Goal: Task Accomplishment & Management: Complete application form

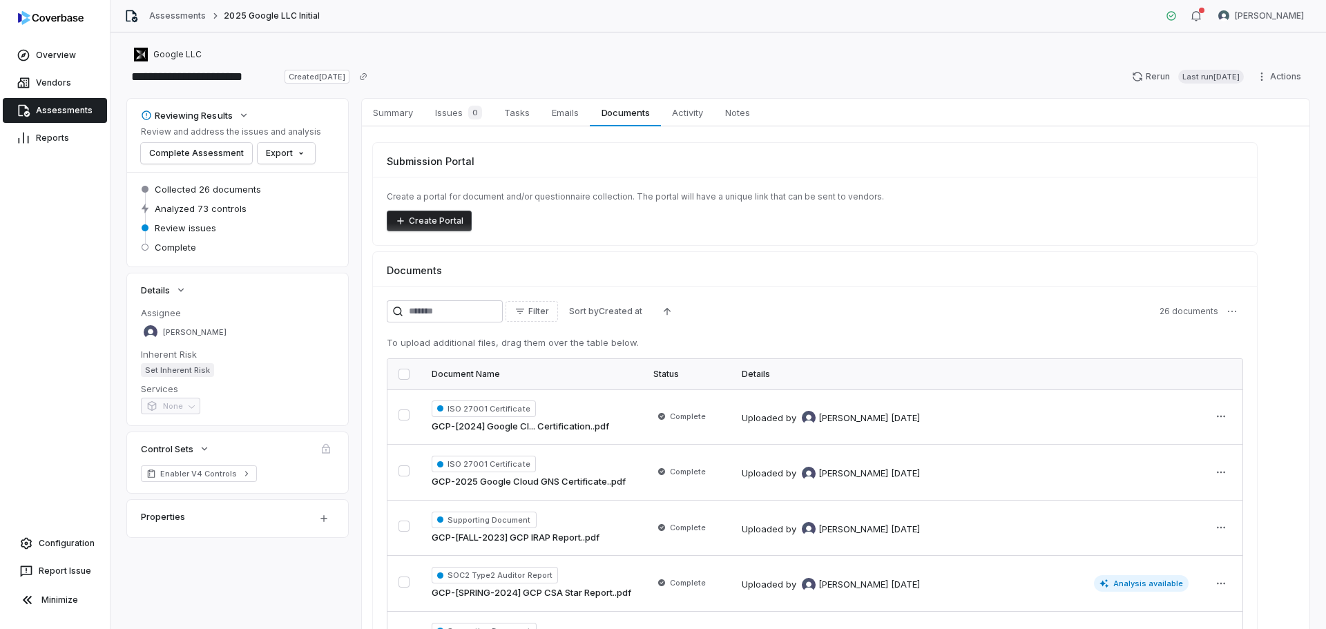
scroll to position [550, 0]
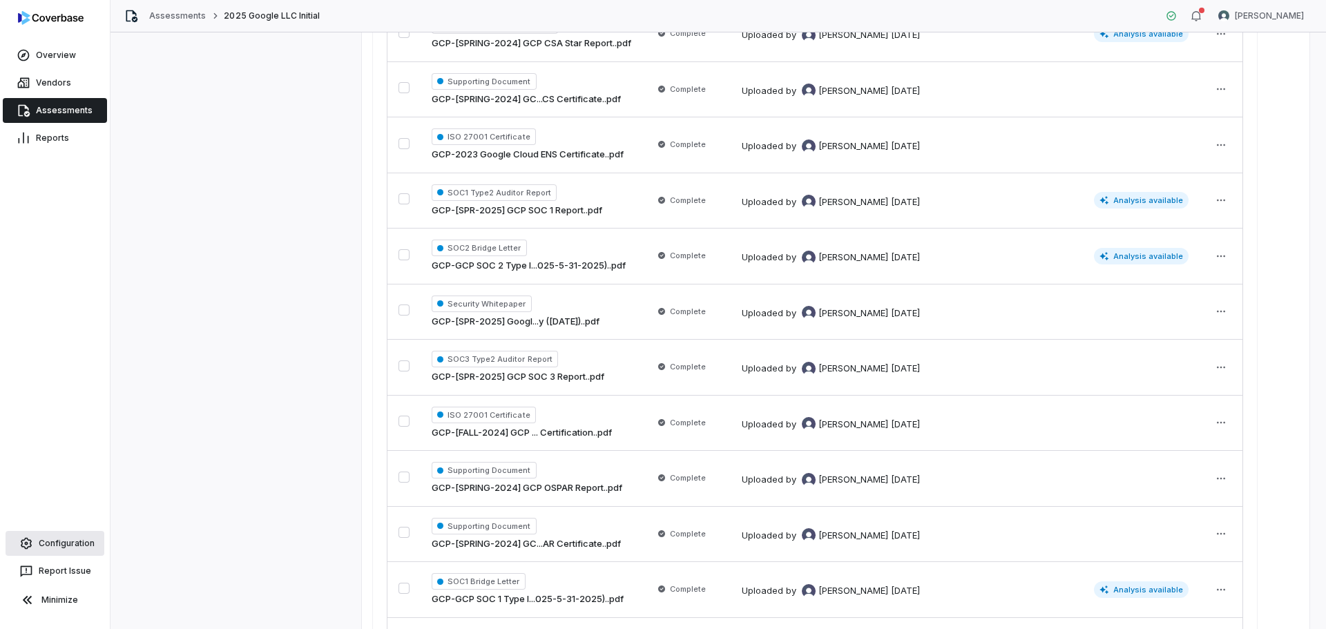
click at [66, 547] on link "Configuration" at bounding box center [55, 543] width 99 height 25
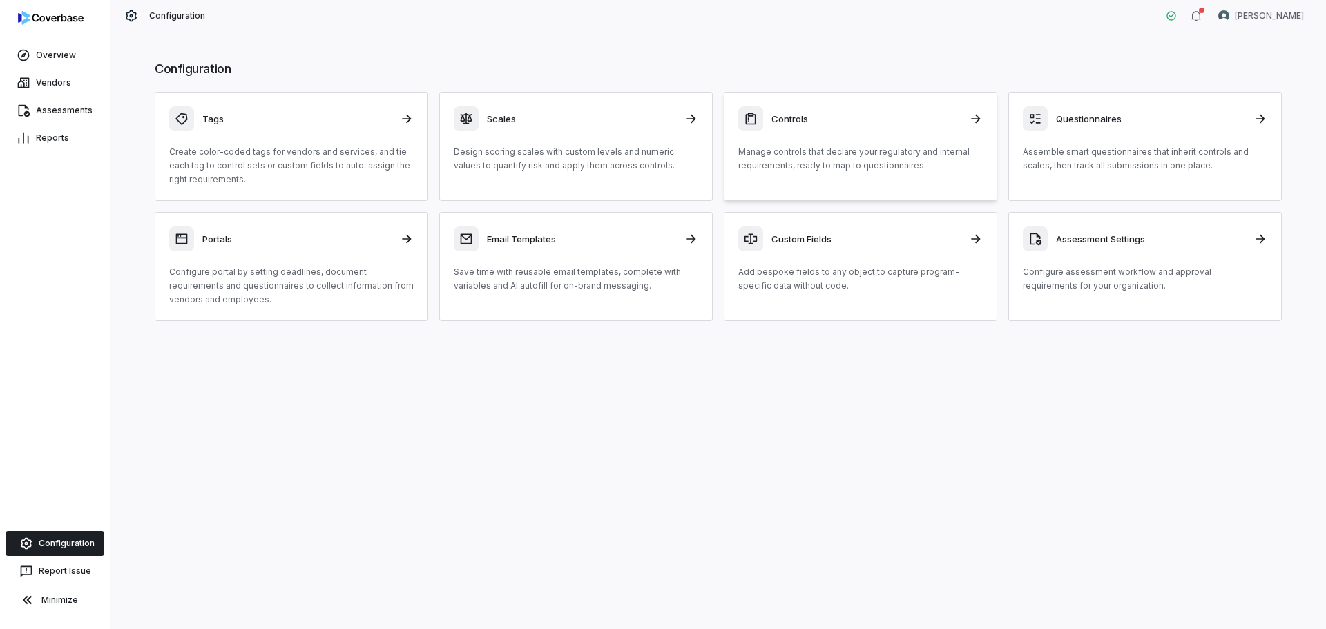
click at [904, 168] on p "Manage controls that declare your regulatory and internal requirements, ready t…" at bounding box center [860, 159] width 244 height 28
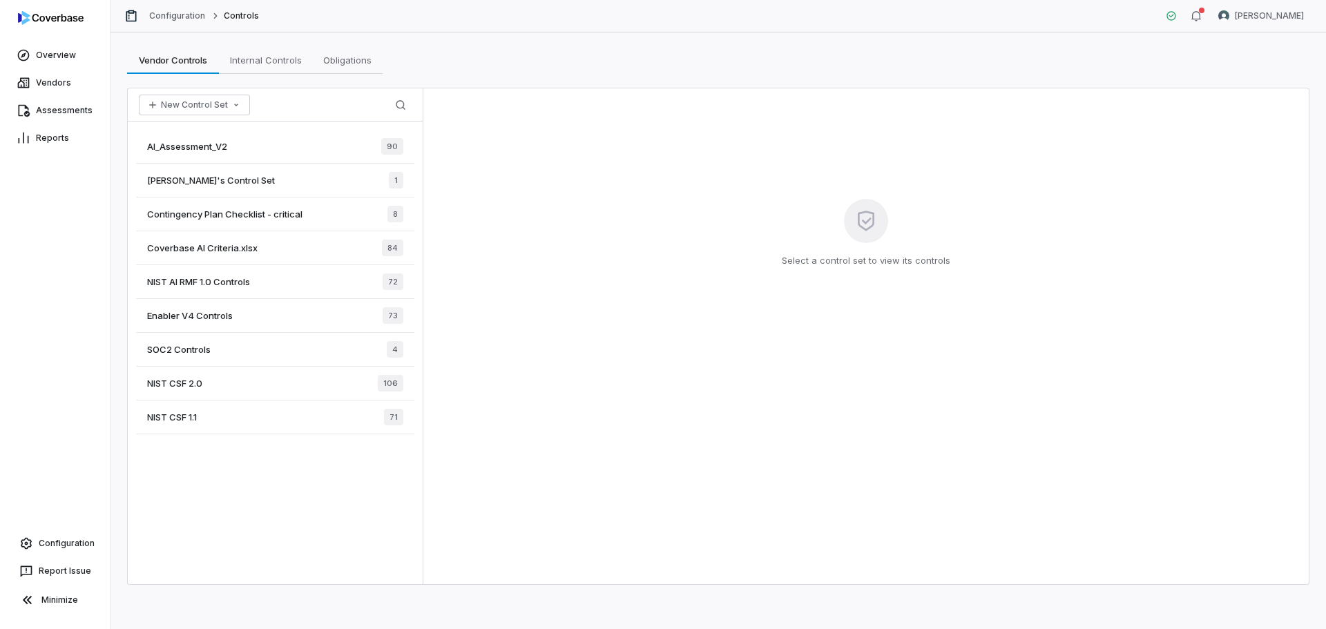
click at [208, 158] on div "AI_Assessment_V2 90" at bounding box center [275, 147] width 278 height 34
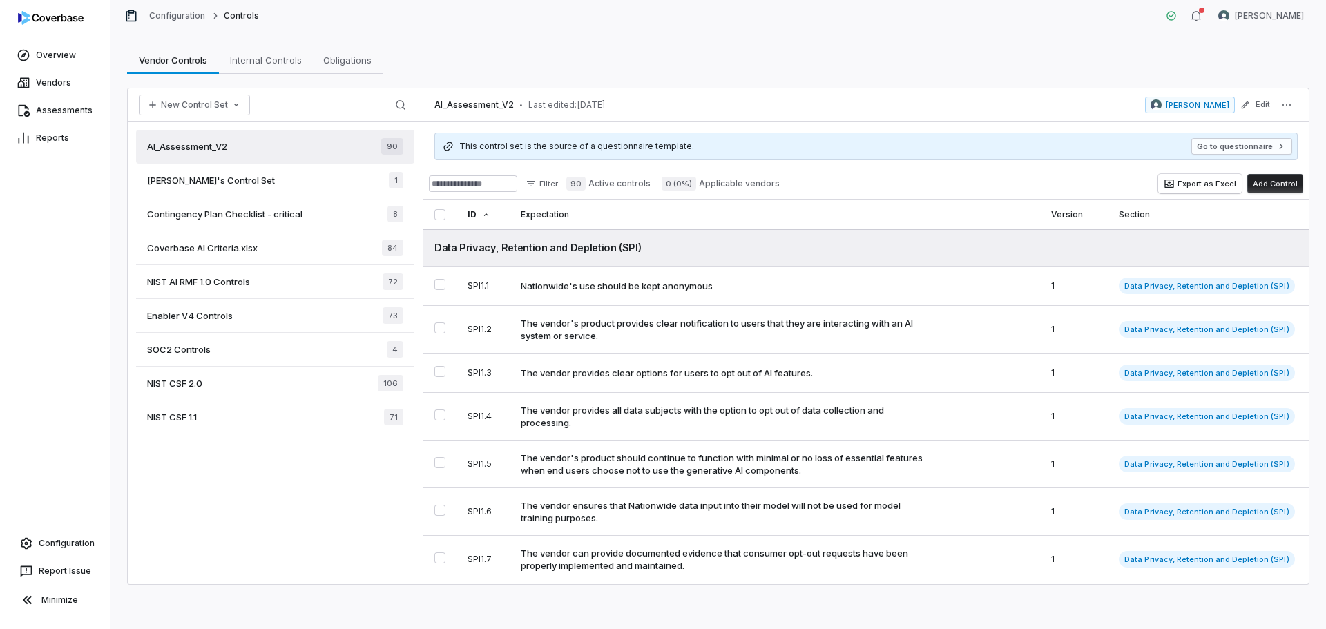
click at [786, 35] on div "Vendor Controls Vendor Controls Internal Controls Internal Controls Obligations…" at bounding box center [717, 330] width 1215 height 597
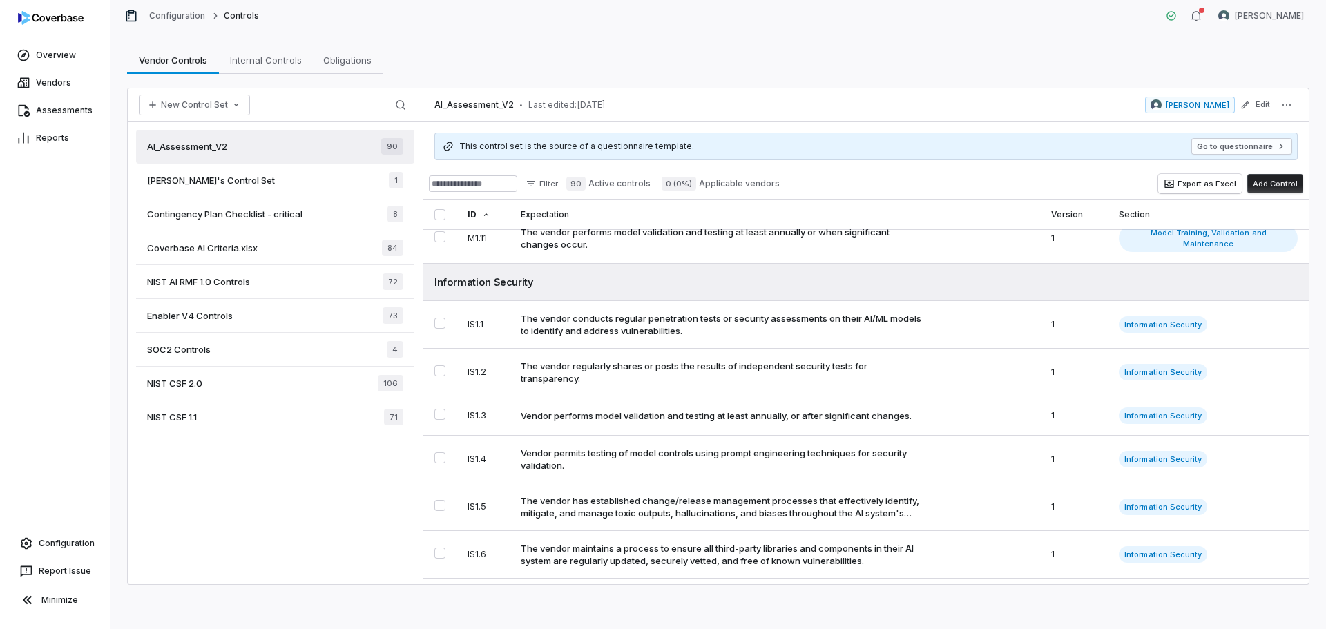
scroll to position [2071, 0]
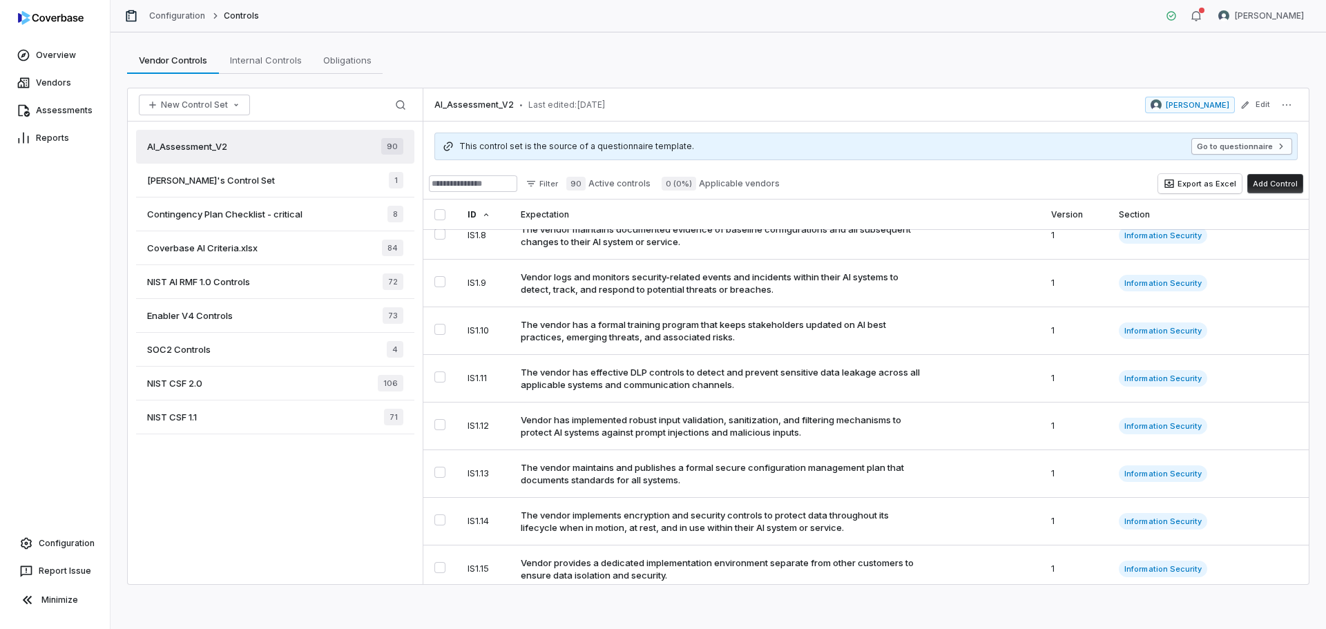
click at [1250, 146] on button "Go to questionnaire" at bounding box center [1241, 146] width 101 height 17
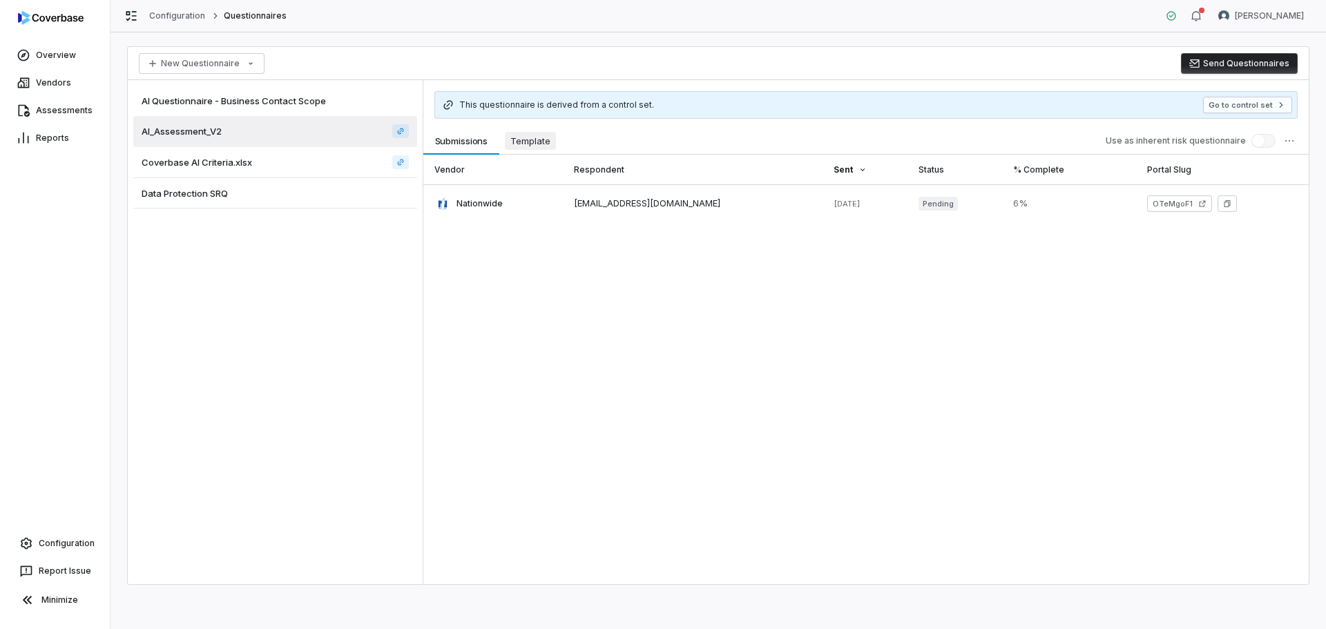
click at [534, 144] on span "Template" at bounding box center [530, 141] width 51 height 18
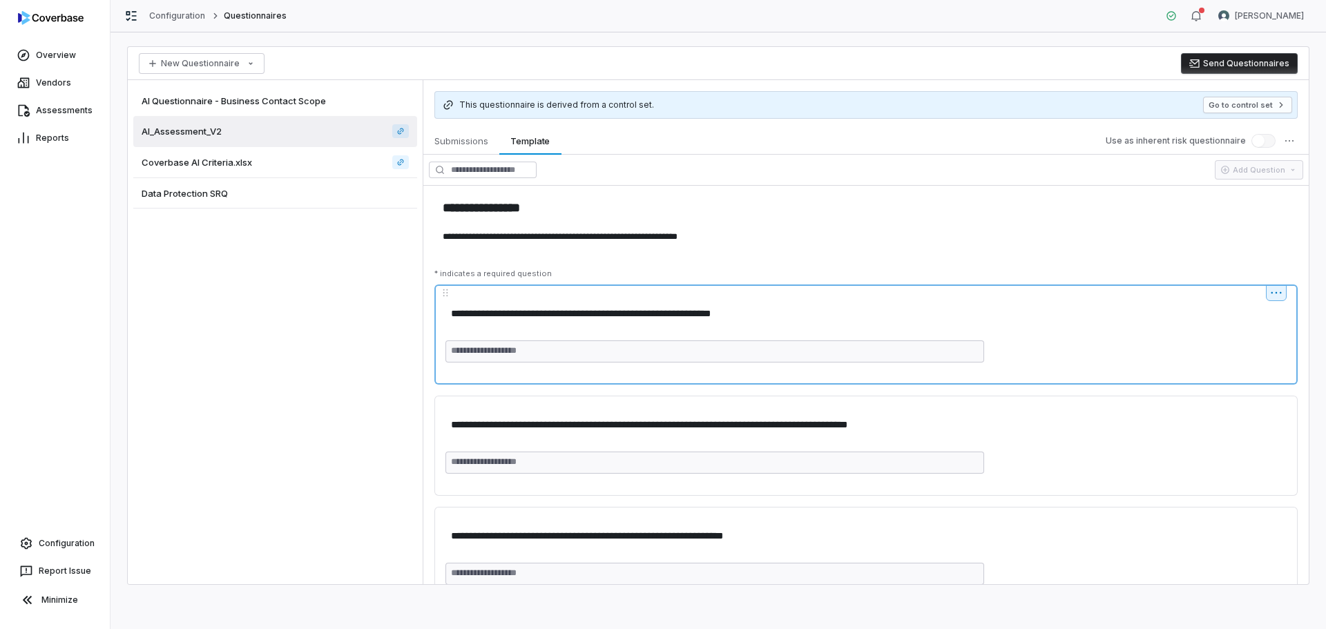
drag, startPoint x: 462, startPoint y: 318, endPoint x: 744, endPoint y: 305, distance: 282.0
click at [744, 305] on textarea "**********" at bounding box center [862, 314] width 834 height 26
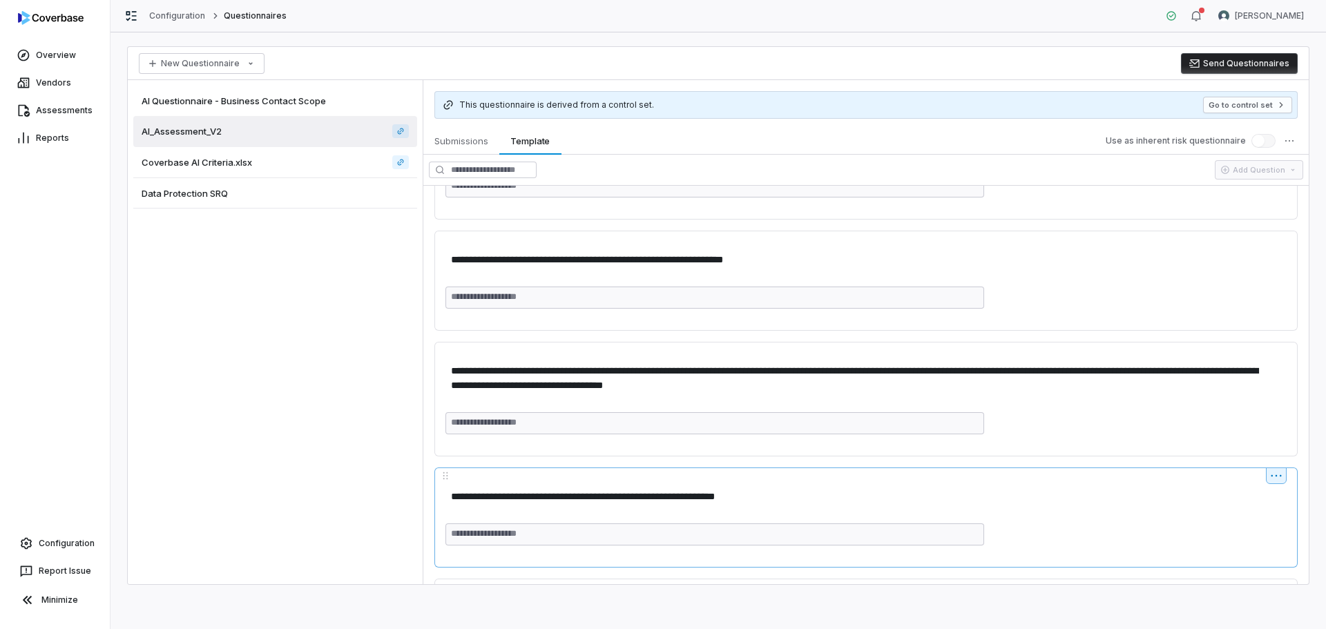
scroll to position [414, 0]
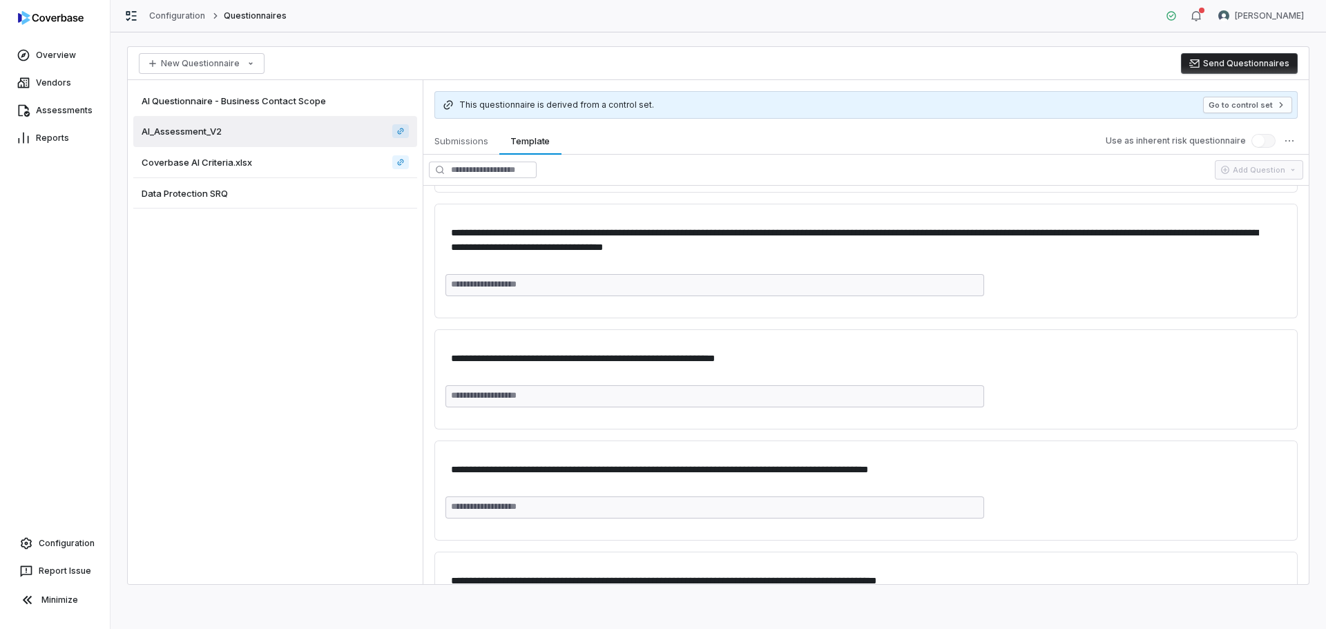
click at [188, 185] on div "Data Protection SRQ" at bounding box center [275, 193] width 284 height 30
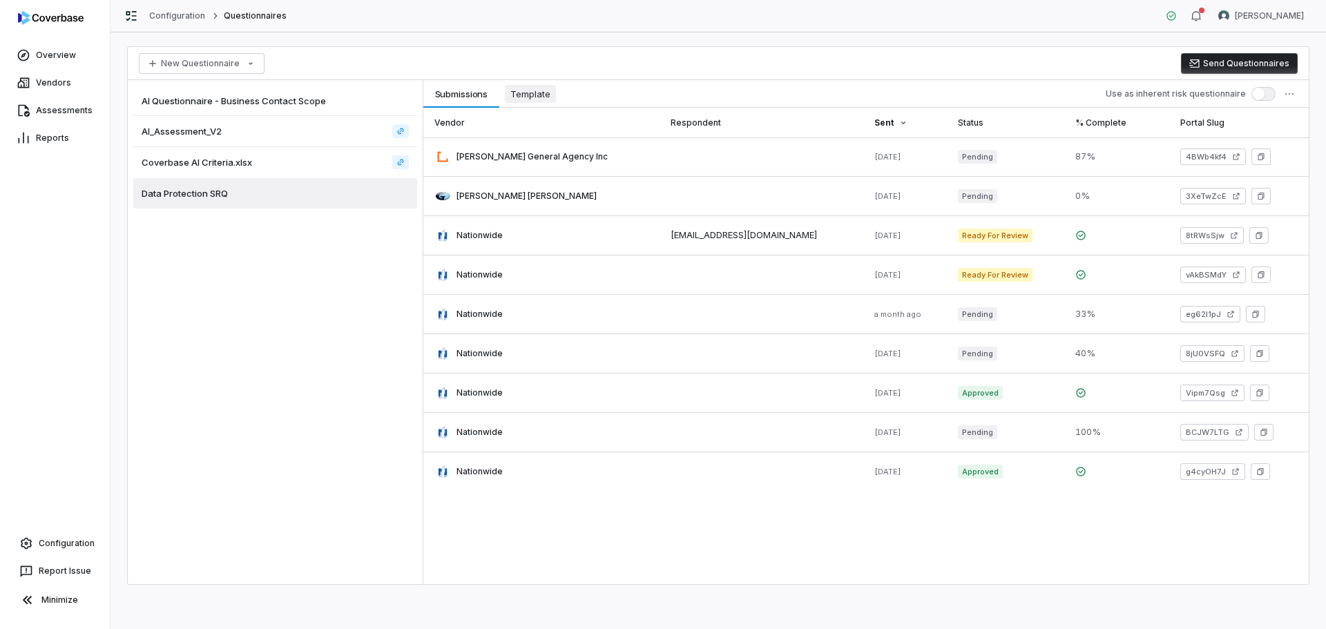
click at [545, 104] on button "Template Template" at bounding box center [530, 94] width 62 height 28
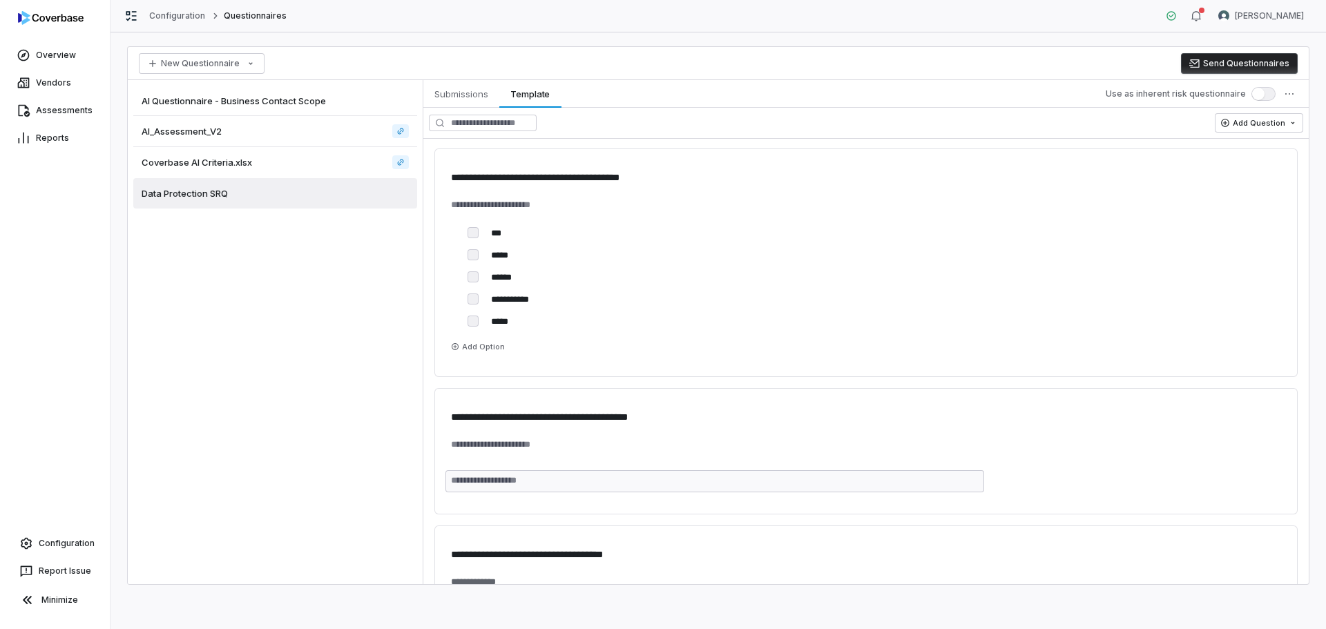
scroll to position [1036, 0]
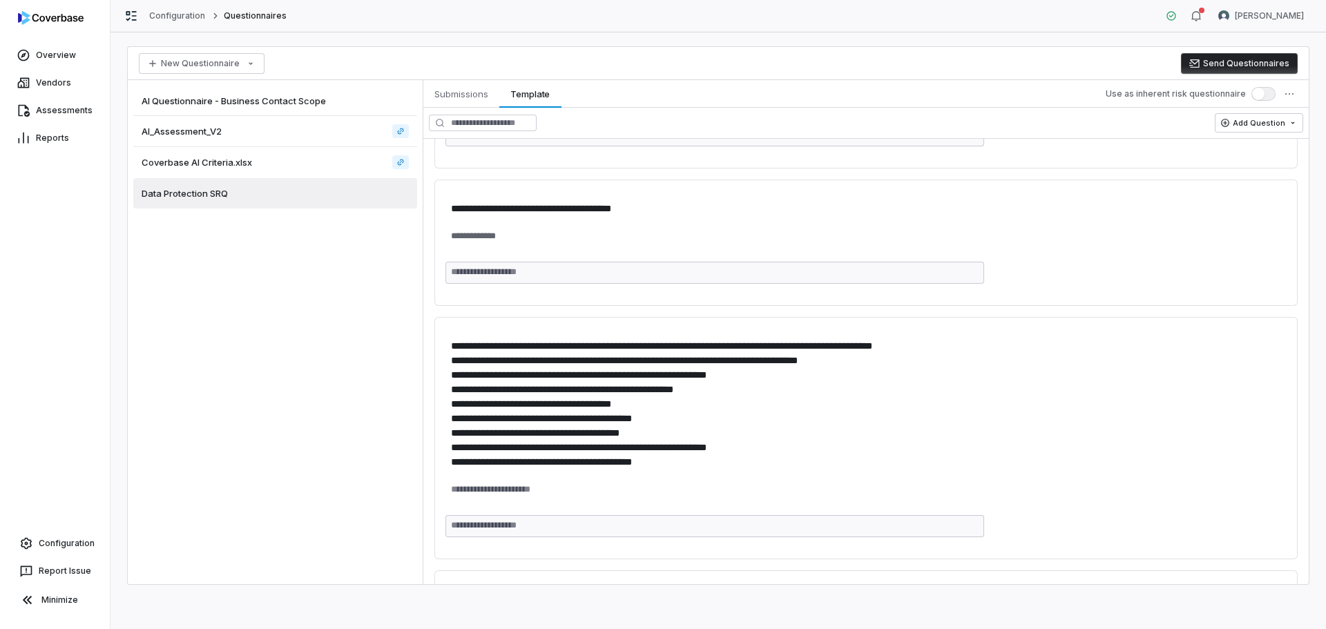
type textarea "*"
click at [57, 101] on link "Assessments" at bounding box center [55, 110] width 104 height 25
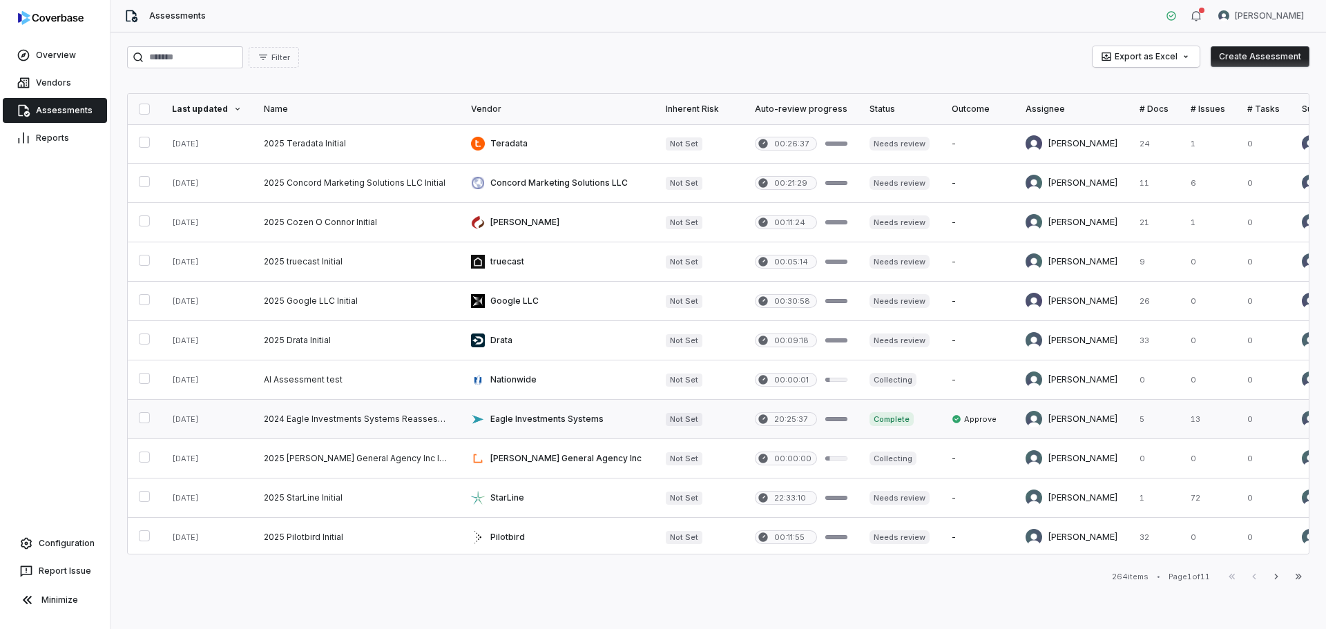
click at [580, 421] on link at bounding box center [557, 419] width 195 height 39
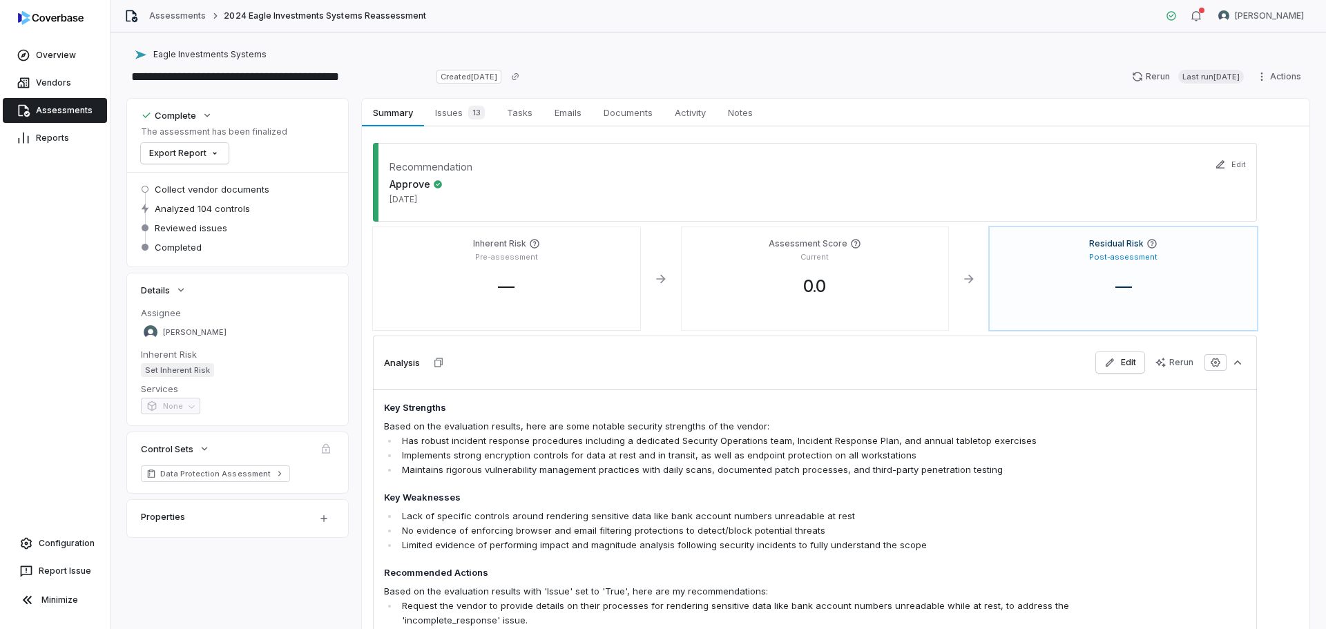
scroll to position [207, 0]
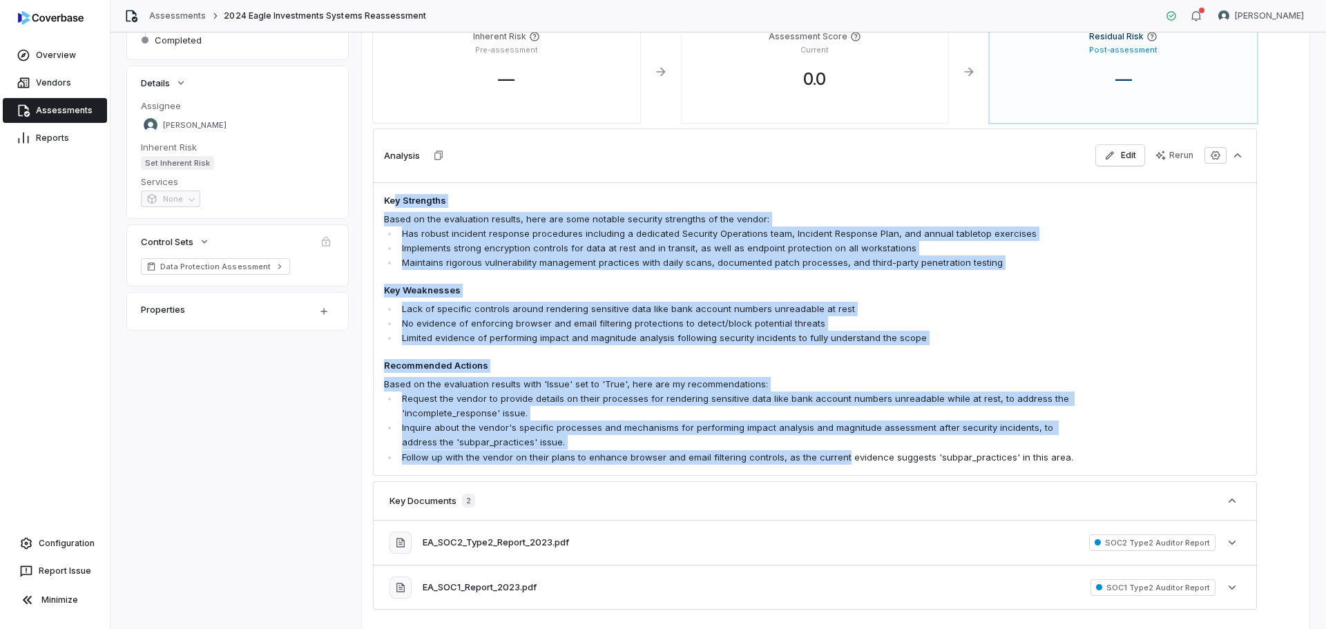
drag, startPoint x: 399, startPoint y: 205, endPoint x: 846, endPoint y: 474, distance: 521.8
click at [846, 474] on div "Key Strengths Based on the evaluation results, here are some notable security s…" at bounding box center [815, 328] width 884 height 293
click at [513, 430] on p "Inquire about the vendor's specific processes and mechanisms for performing imp…" at bounding box center [737, 434] width 671 height 29
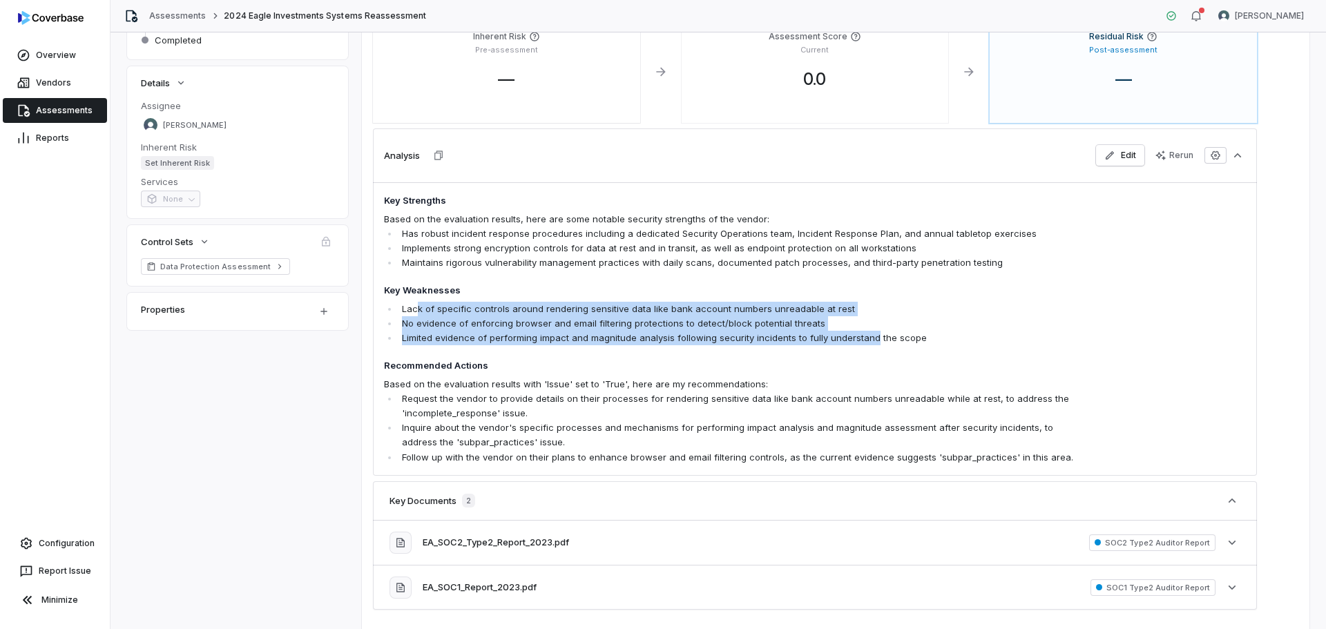
drag, startPoint x: 414, startPoint y: 301, endPoint x: 875, endPoint y: 344, distance: 462.5
click at [875, 344] on span "Key Strengths Based on the evaluation results, here are some notable security s…" at bounding box center [728, 329] width 689 height 271
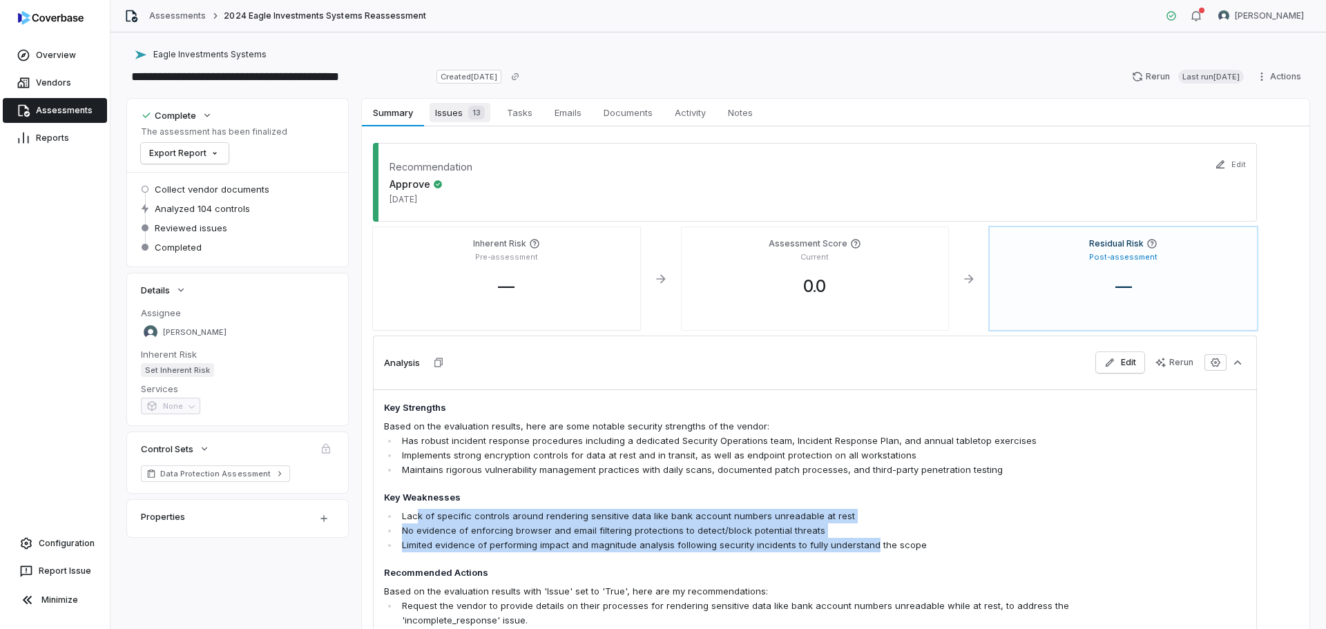
click at [468, 117] on div "13" at bounding box center [474, 113] width 22 height 14
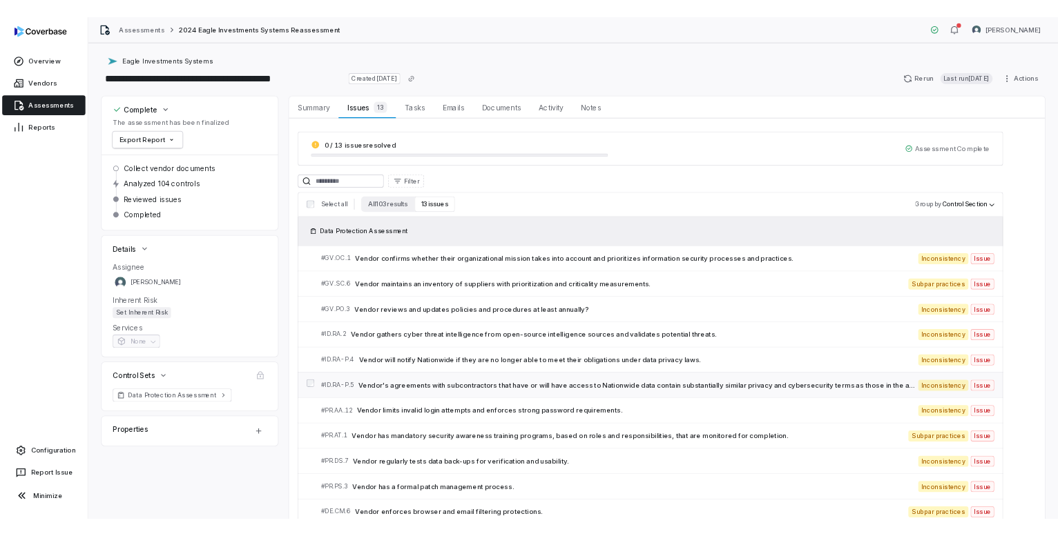
scroll to position [69, 0]
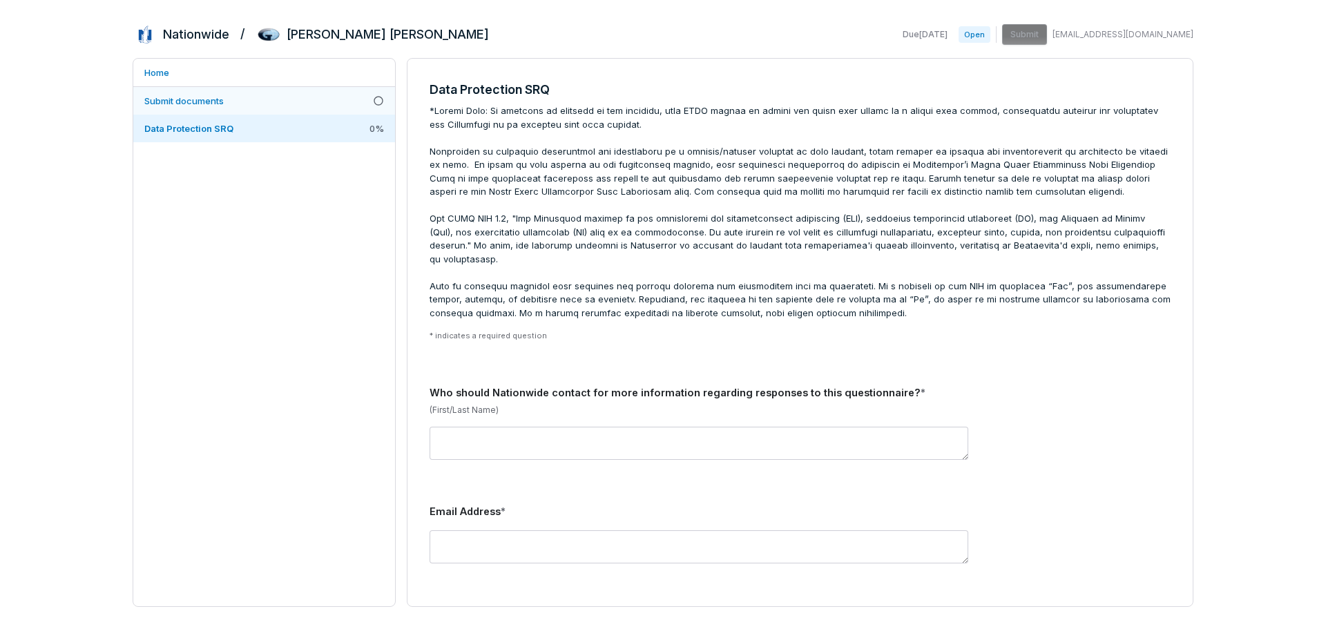
click at [261, 112] on link "Submit documents" at bounding box center [264, 101] width 262 height 28
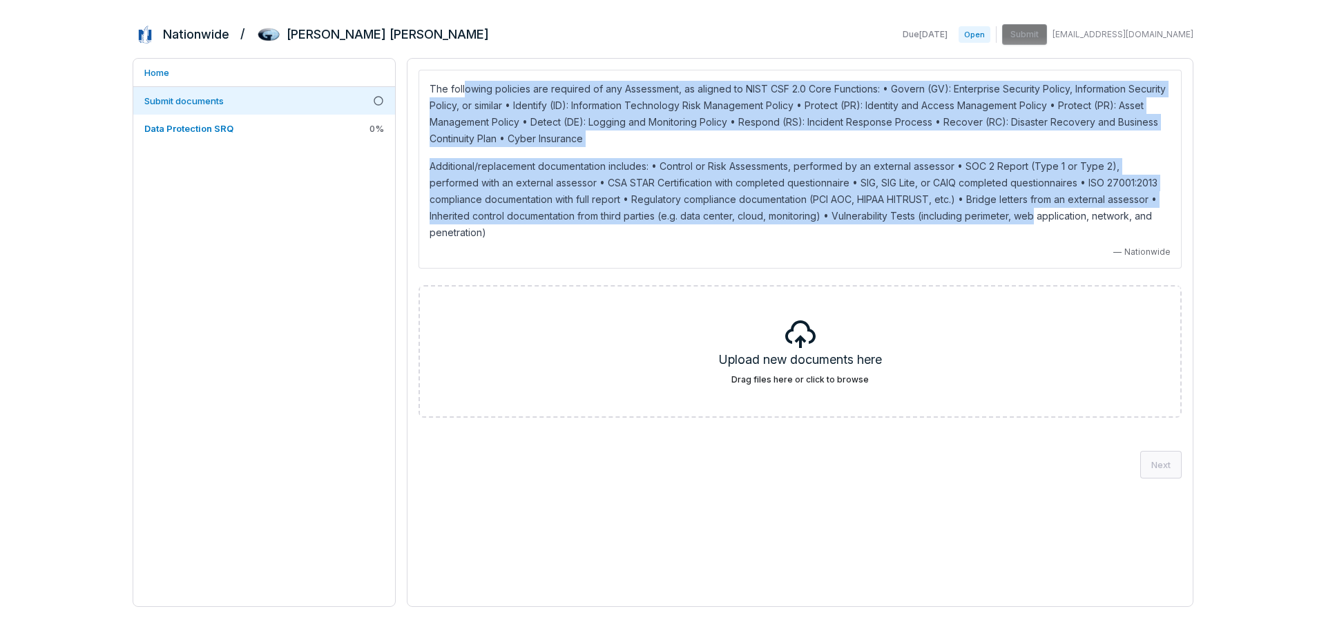
drag, startPoint x: 465, startPoint y: 95, endPoint x: 987, endPoint y: 221, distance: 536.4
click at [987, 221] on div "The following policies are required of any Assessment, as aligned to NIST CSF 2…" at bounding box center [799, 161] width 741 height 160
click at [579, 178] on p "Additional/replacement documentation includes: • Control or Risk Assessments, p…" at bounding box center [799, 199] width 741 height 83
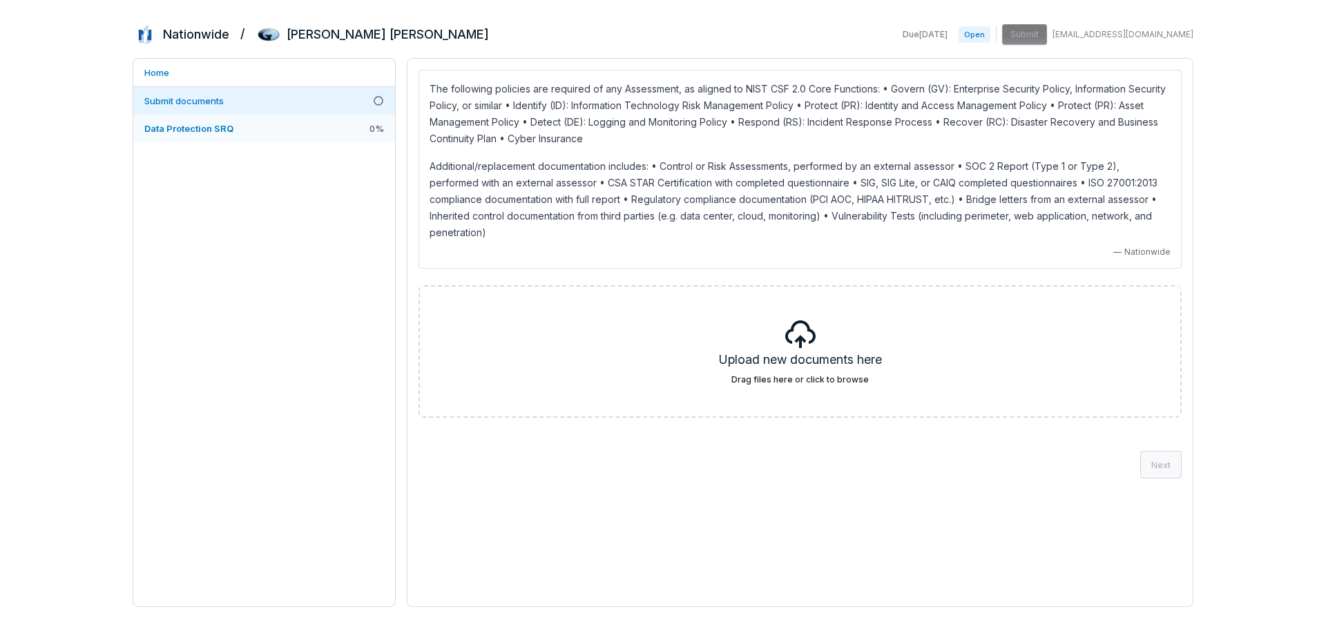
click at [177, 139] on link "Data Protection SRQ 0 %" at bounding box center [264, 129] width 262 height 28
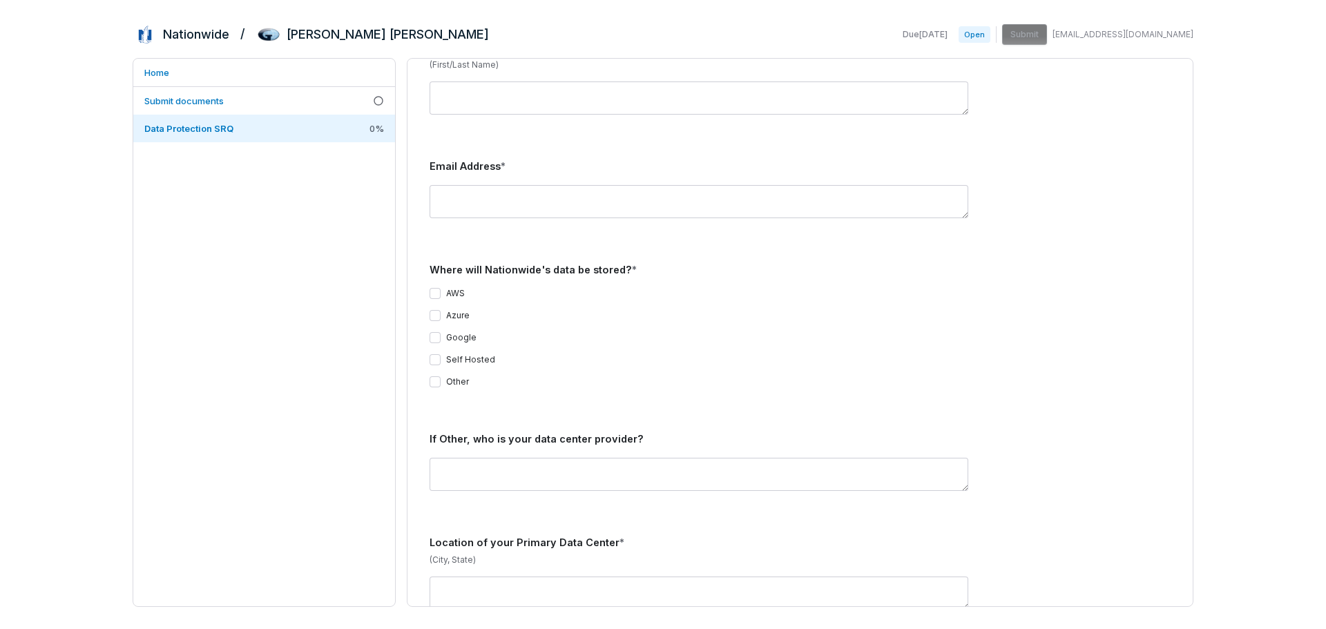
scroll to position [414, 0]
